Goal: Communication & Community: Connect with others

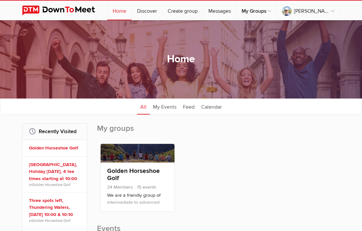
click at [268, 126] on h2 "My groups" at bounding box center [218, 131] width 243 height 17
click at [236, 10] on link "Messages" at bounding box center [219, 11] width 33 height 20
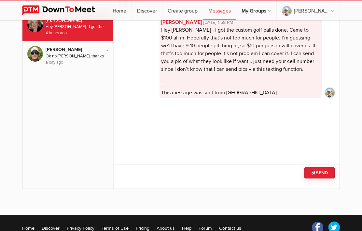
scroll to position [62, 0]
